Goal: Task Accomplishment & Management: Use online tool/utility

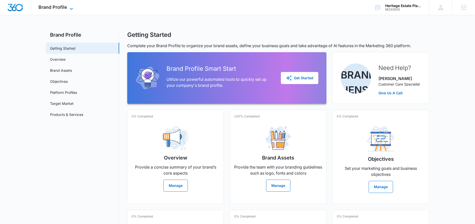
click at [70, 8] on icon at bounding box center [71, 9] width 6 height 6
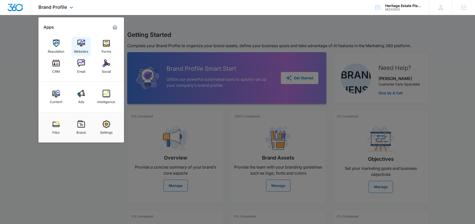
click at [80, 43] on img at bounding box center [81, 43] width 8 height 8
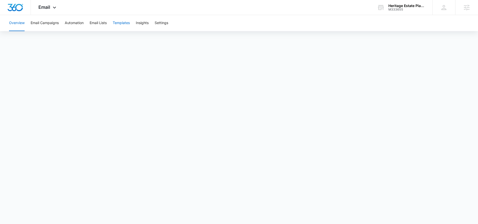
click at [127, 24] on button "Templates" at bounding box center [121, 23] width 17 height 16
click at [54, 7] on icon at bounding box center [55, 9] width 6 height 6
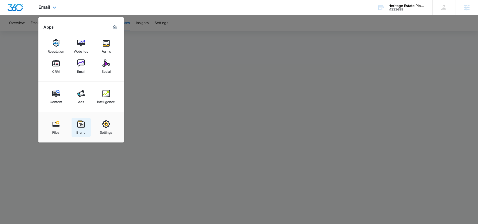
click at [81, 127] on img at bounding box center [81, 125] width 8 height 8
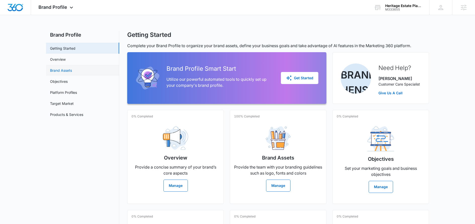
click at [64, 72] on link "Brand Assets" at bounding box center [61, 70] width 22 height 5
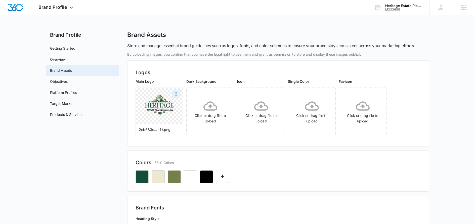
click at [164, 117] on img at bounding box center [159, 106] width 35 height 30
click at [176, 93] on icon "More" at bounding box center [175, 94] width 1 height 4
click at [183, 109] on div "Download" at bounding box center [186, 108] width 16 height 4
click at [142, 178] on icon "button" at bounding box center [142, 177] width 6 height 6
click at [275, 169] on div at bounding box center [277, 175] width 285 height 17
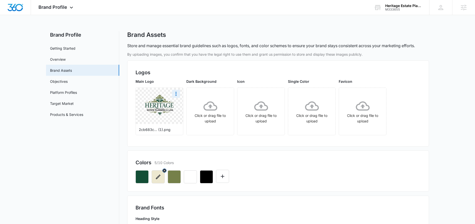
click at [160, 179] on icon "button" at bounding box center [158, 177] width 6 height 6
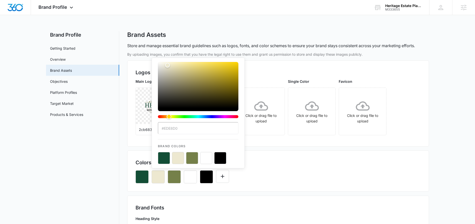
click at [288, 168] on div "#EDE8D0 Brand Colors" at bounding box center [277, 175] width 285 height 17
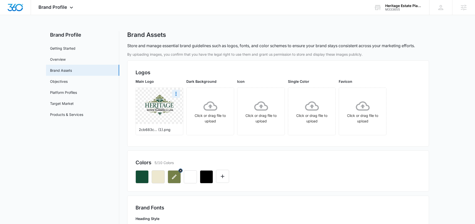
click at [173, 182] on button "button" at bounding box center [174, 177] width 13 height 13
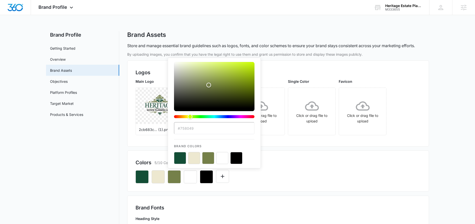
click at [307, 175] on div "#758049 Brand Colors" at bounding box center [277, 175] width 285 height 17
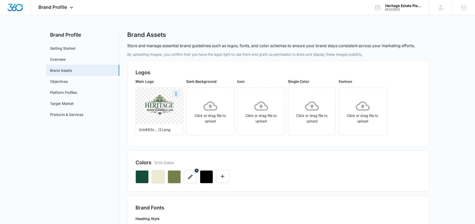
click at [190, 180] on button "button" at bounding box center [190, 177] width 13 height 13
click at [282, 168] on div at bounding box center [277, 175] width 285 height 17
click at [208, 179] on icon "button" at bounding box center [206, 177] width 6 height 6
click at [331, 173] on div at bounding box center [277, 175] width 285 height 17
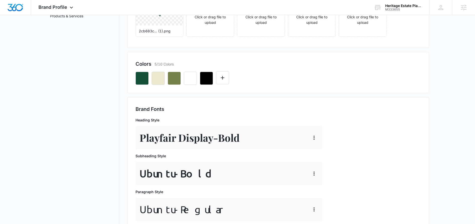
scroll to position [106, 0]
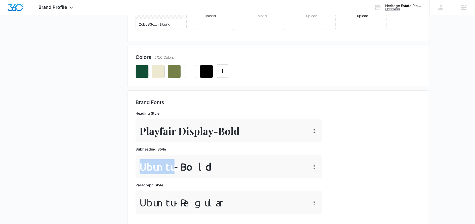
drag, startPoint x: 139, startPoint y: 166, endPoint x: 172, endPoint y: 166, distance: 32.9
click at [172, 166] on p "Ubuntu - Bold" at bounding box center [175, 167] width 72 height 15
copy p "Ubuntu"
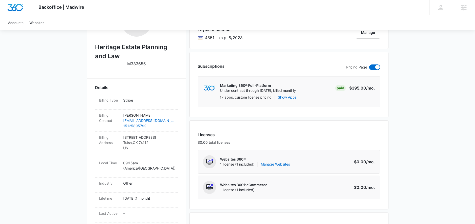
scroll to position [129, 0]
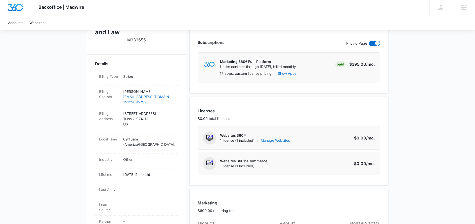
click at [275, 141] on link "Manage Websites" at bounding box center [275, 140] width 29 height 5
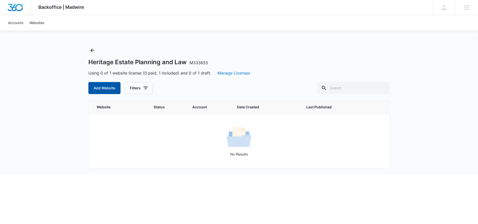
click at [106, 88] on button "Add Website" at bounding box center [104, 88] width 32 height 12
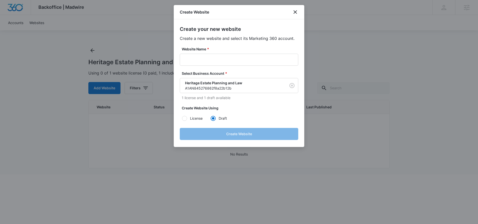
click at [79, 65] on div at bounding box center [239, 112] width 478 height 224
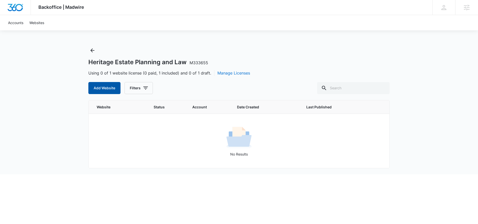
click at [105, 88] on button "Add Website" at bounding box center [104, 88] width 32 height 12
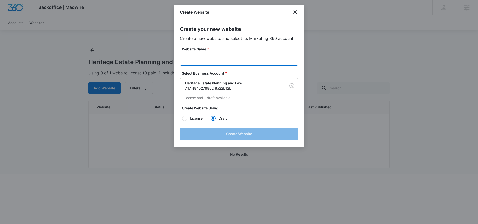
paste input "M333655- Heritage Estate Planning and Law"
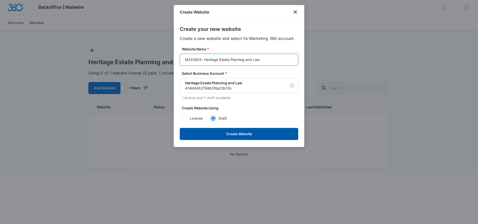
type input "M333655- Heritage Estate Planning and Law"
click at [227, 133] on button "Create Website" at bounding box center [239, 134] width 119 height 12
